Goal: Transaction & Acquisition: Book appointment/travel/reservation

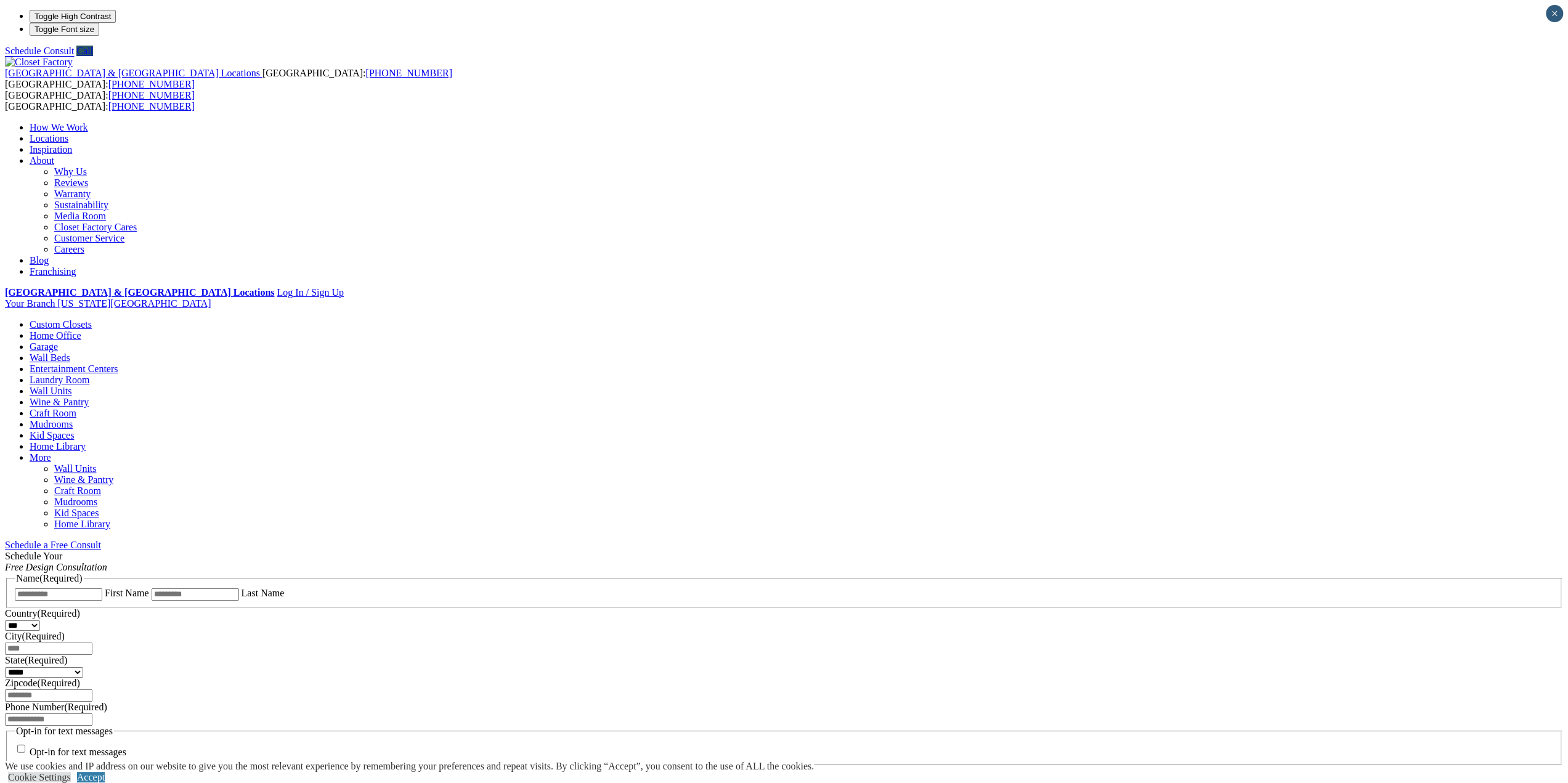
click at [101, 539] on span "Schedule a Free Consult (opens a dropdown menu)" at bounding box center [101, 544] width 0 height 11
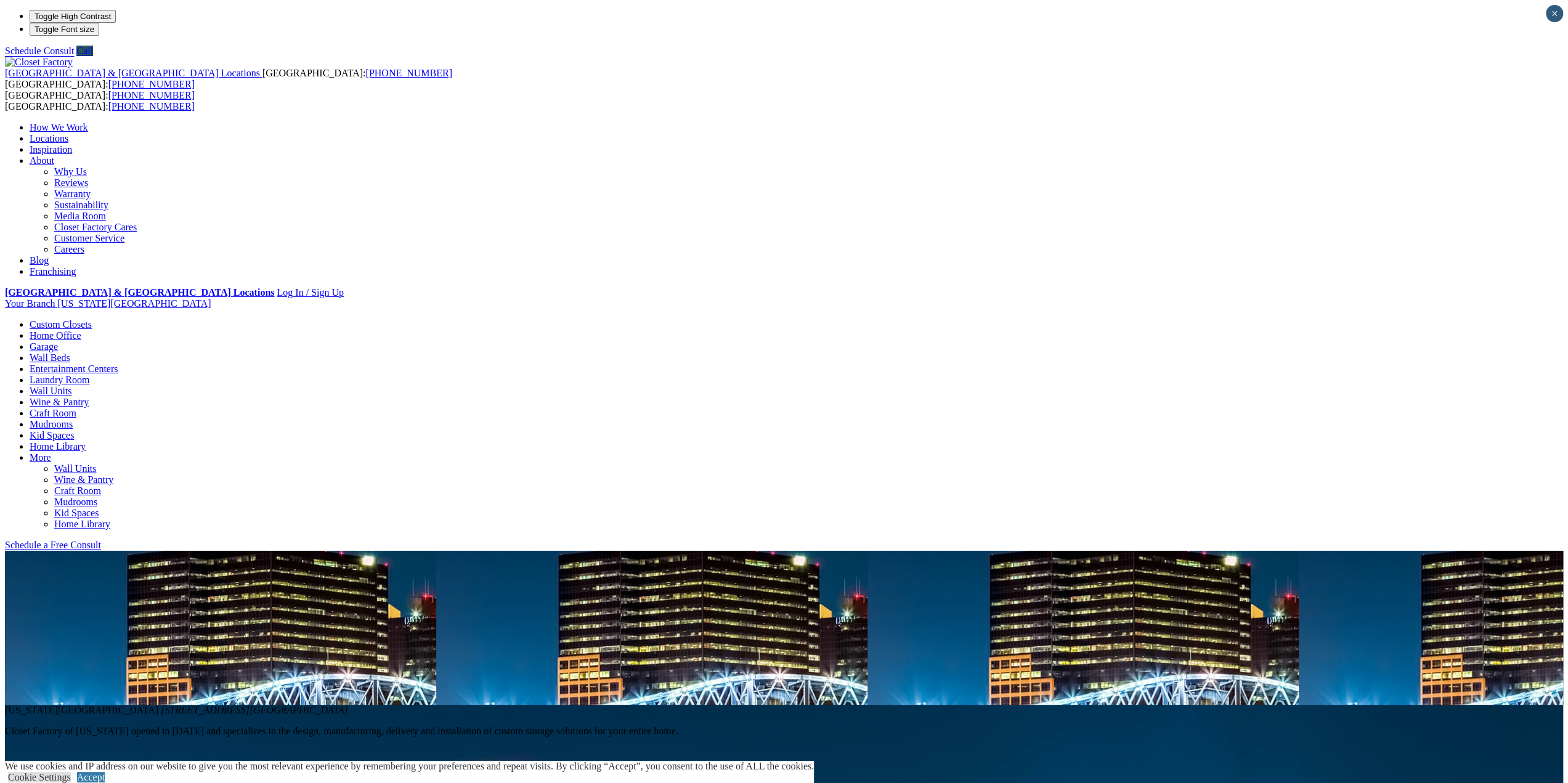
click at [968, 551] on section "New Jersey North 60 South Avenue Fanwood, NJ 07023 Closet Factory of New Jersey…" at bounding box center [784, 781] width 1558 height 462
drag, startPoint x: 1566, startPoint y: 107, endPoint x: 1572, endPoint y: 167, distance: 60.3
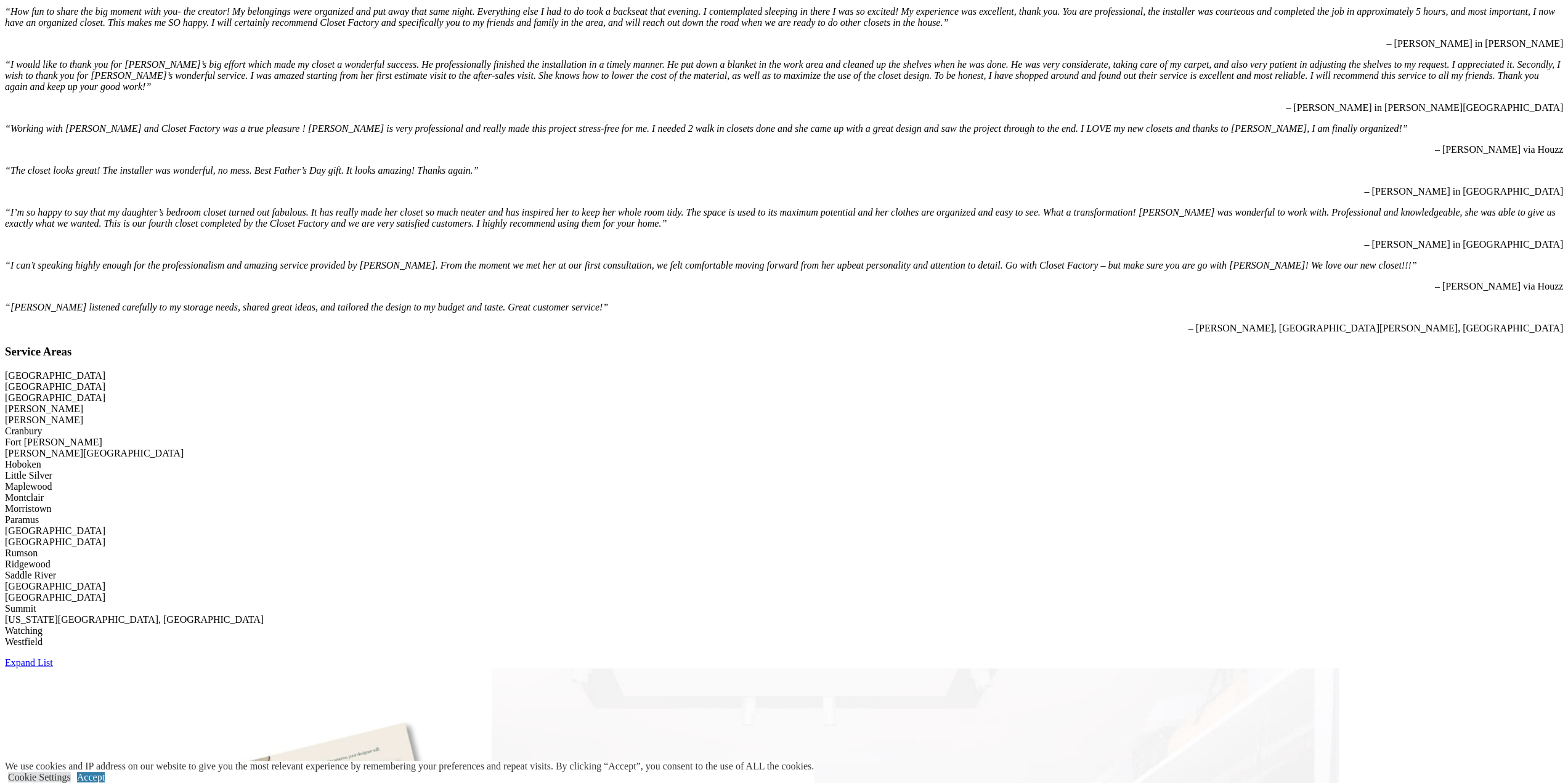
scroll to position [2529, 0]
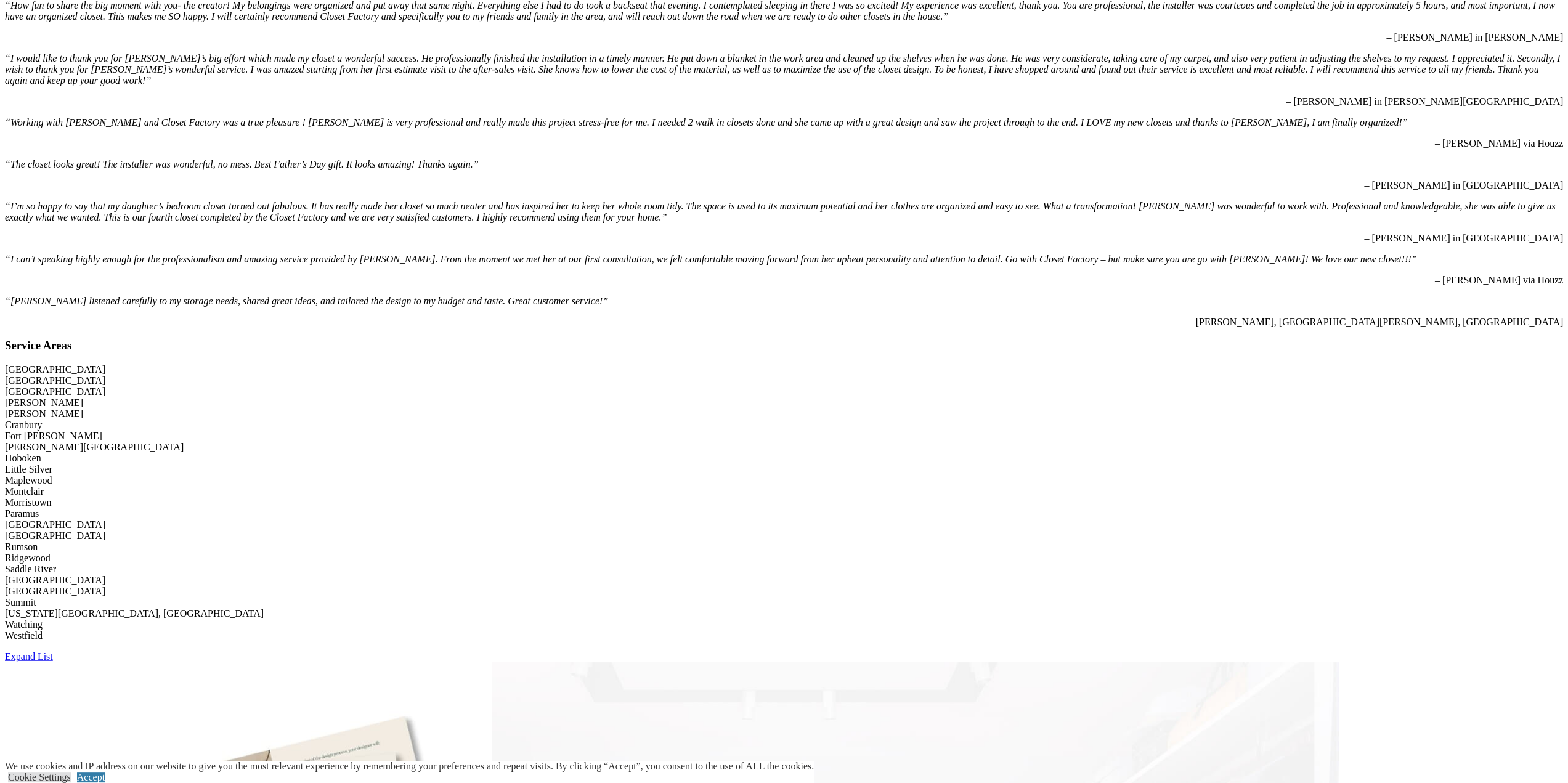
drag, startPoint x: 1564, startPoint y: 573, endPoint x: 1577, endPoint y: 597, distance: 27.3
click at [1567, 597] on html "**********" at bounding box center [784, 304] width 1568 height 5667
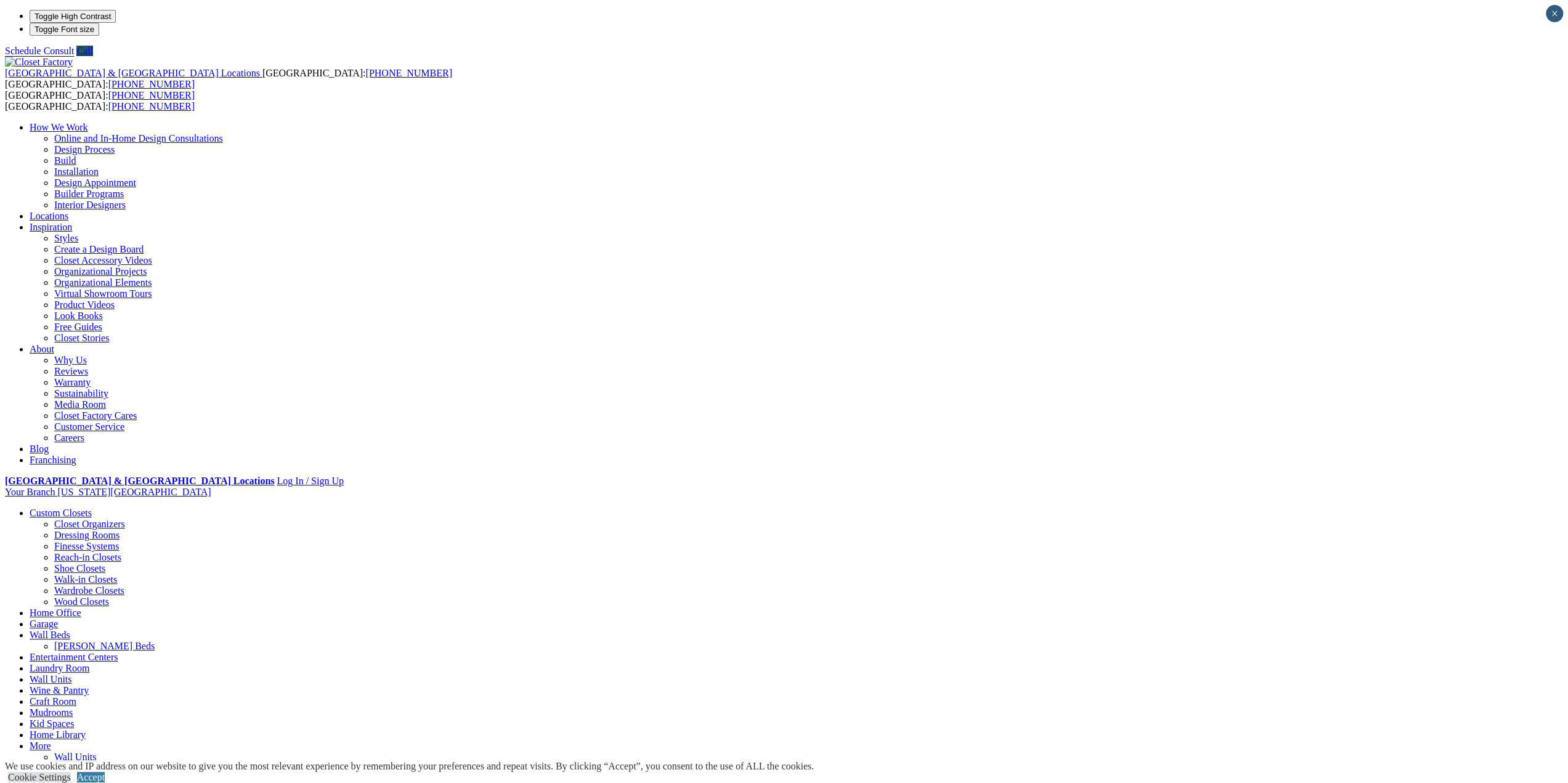
drag, startPoint x: 1572, startPoint y: 170, endPoint x: 1559, endPoint y: 140, distance: 32.7
